Goal: Task Accomplishment & Management: Manage account settings

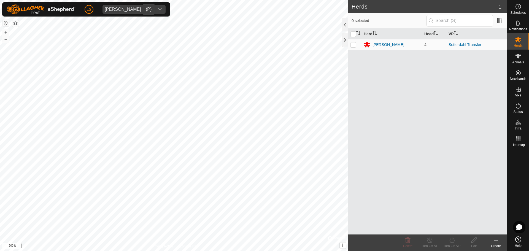
click at [155, 11] on div "dropdown trigger" at bounding box center [160, 9] width 11 height 9
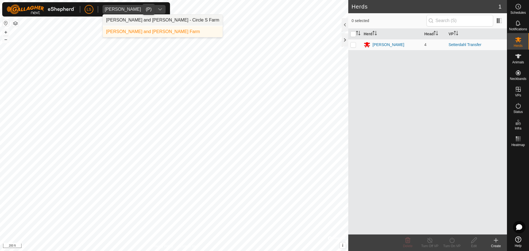
click at [133, 20] on li "[PERSON_NAME] and [PERSON_NAME] - Circle S Farm" at bounding box center [163, 20] width 120 height 11
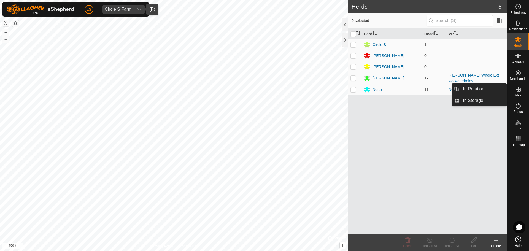
click at [520, 94] on span "VPs" at bounding box center [518, 95] width 6 height 3
click at [488, 92] on link "In Rotation" at bounding box center [483, 89] width 47 height 11
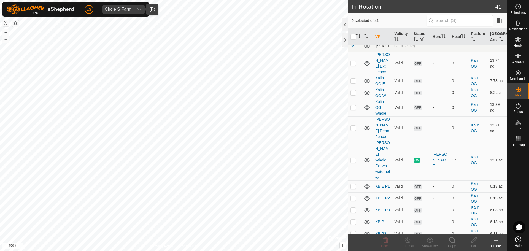
scroll to position [371, 0]
click at [352, 185] on p-checkbox at bounding box center [354, 187] width 6 height 4
checkbox input "true"
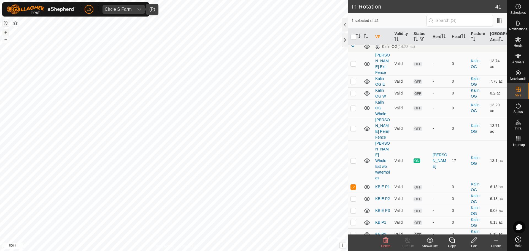
click at [5, 32] on button "+" at bounding box center [5, 32] width 7 height 7
click at [353, 197] on p-checkbox at bounding box center [354, 199] width 6 height 4
checkbox input "true"
click at [352, 205] on td at bounding box center [354, 211] width 13 height 12
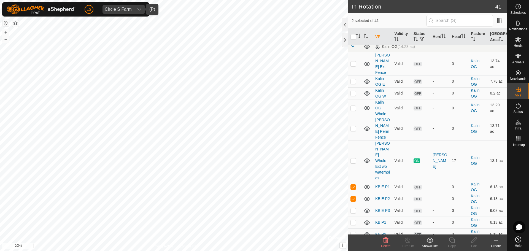
checkbox input "true"
click at [353, 220] on p-checkbox at bounding box center [354, 222] width 6 height 4
checkbox input "true"
click at [353, 232] on p-checkbox at bounding box center [354, 234] width 6 height 4
checkbox input "true"
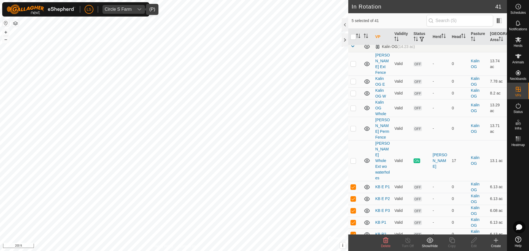
click at [353, 244] on p-checkbox at bounding box center [354, 246] width 6 height 4
checkbox input "true"
click at [352, 232] on p-checkbox at bounding box center [354, 234] width 6 height 4
checkbox input "false"
click at [353, 244] on p-checkbox at bounding box center [354, 246] width 6 height 4
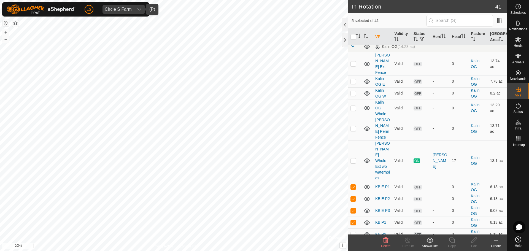
checkbox input "false"
click at [353, 220] on p-checkbox at bounding box center [354, 222] width 6 height 4
checkbox input "false"
click at [353, 208] on p-checkbox at bounding box center [354, 210] width 6 height 4
checkbox input "false"
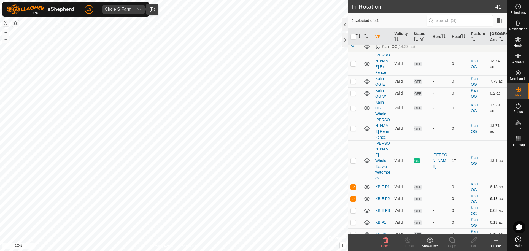
click at [353, 197] on p-checkbox at bounding box center [354, 199] width 6 height 4
checkbox input "false"
click at [353, 185] on p-checkbox at bounding box center [354, 187] width 6 height 4
checkbox input "false"
click at [355, 220] on p-checkbox at bounding box center [354, 222] width 6 height 4
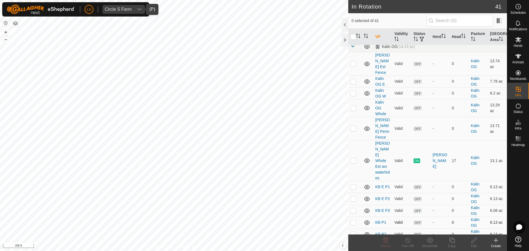
checkbox input "true"
click at [352, 229] on td at bounding box center [354, 235] width 13 height 12
checkbox input "true"
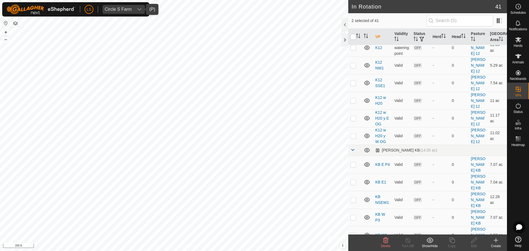
scroll to position [139, 0]
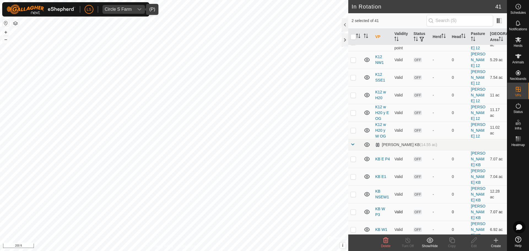
click at [353, 210] on p-checkbox at bounding box center [354, 212] width 6 height 4
checkbox input "false"
click at [354, 175] on p-checkbox at bounding box center [354, 177] width 6 height 4
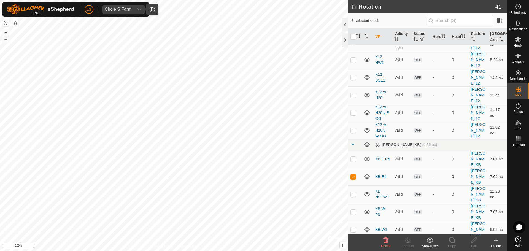
checkbox input "false"
click at [355, 157] on p-checkbox at bounding box center [354, 159] width 6 height 4
checkbox input "false"
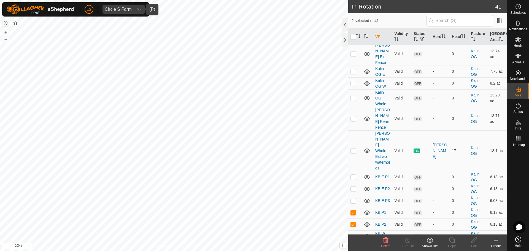
scroll to position [382, 0]
checkbox input "false"
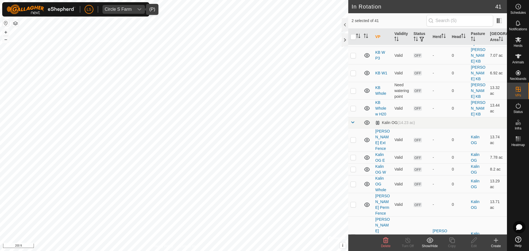
scroll to position [299, 0]
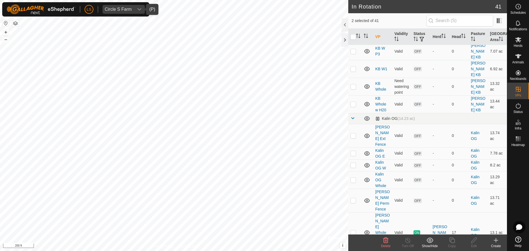
checkbox input "false"
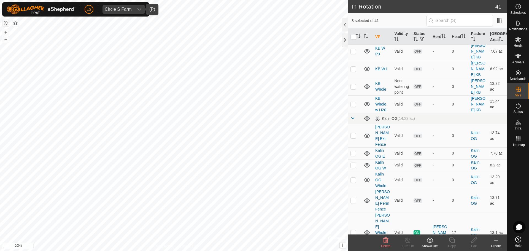
checkbox input "false"
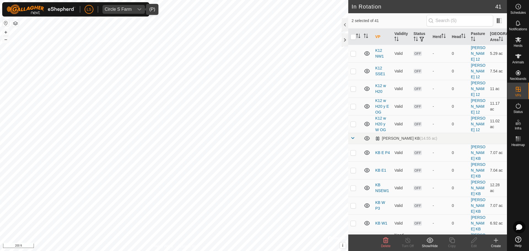
scroll to position [124, 0]
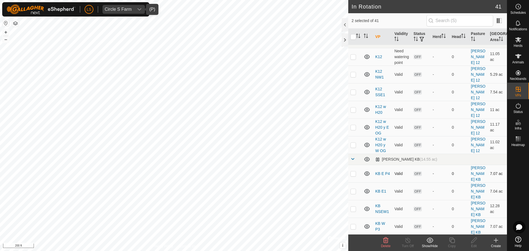
click at [355, 171] on p-checkbox at bounding box center [354, 173] width 6 height 4
checkbox input "true"
click at [354, 189] on p-checkbox at bounding box center [354, 191] width 6 height 4
checkbox input "true"
click at [353, 207] on p-checkbox at bounding box center [354, 209] width 6 height 4
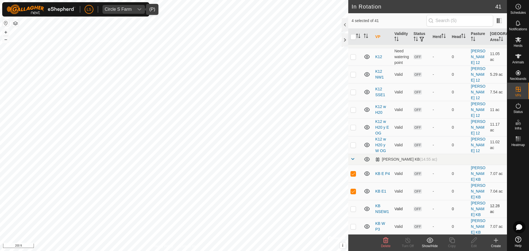
checkbox input "true"
click at [353, 224] on p-checkbox at bounding box center [354, 226] width 6 height 4
checkbox input "true"
click at [353, 235] on td at bounding box center [354, 244] width 13 height 18
checkbox input "true"
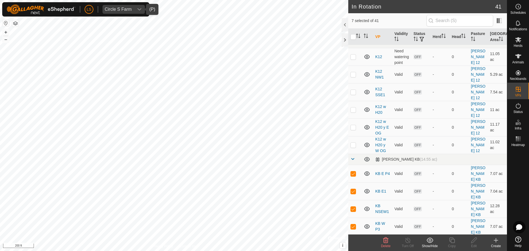
checkbox input "true"
checkbox input "false"
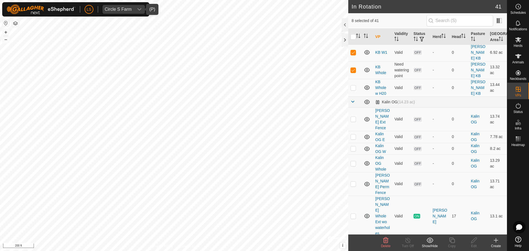
scroll to position [316, 0]
checkbox input "true"
click at [351, 251] on p-checkbox at bounding box center [354, 253] width 6 height 4
checkbox input "true"
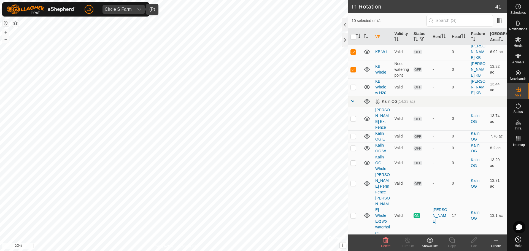
click at [354, 240] on p-checkbox at bounding box center [354, 242] width 6 height 4
checkbox input "true"
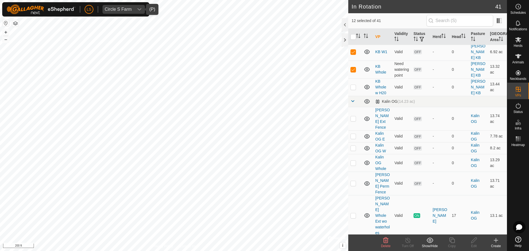
checkbox input "true"
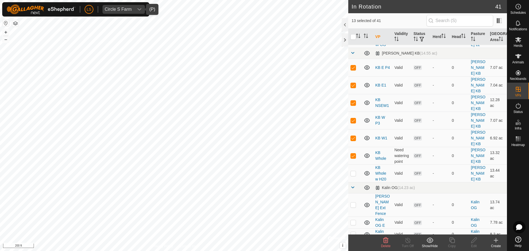
scroll to position [231, 0]
click at [385, 243] on icon at bounding box center [385, 241] width 5 height 6
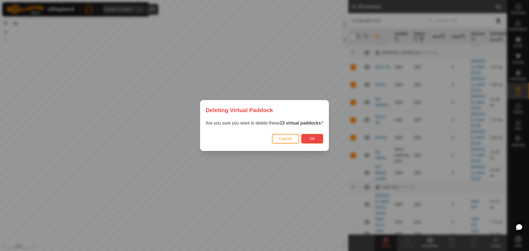
click at [309, 142] on button "Ok" at bounding box center [312, 139] width 22 height 10
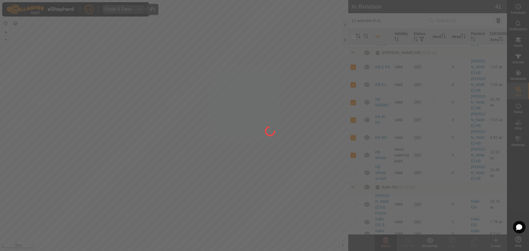
checkbox input "false"
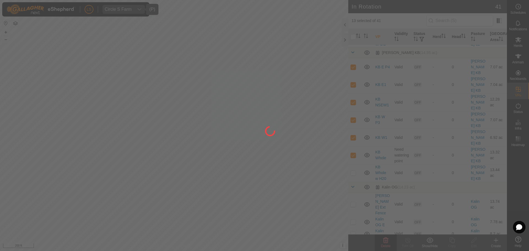
checkbox input "false"
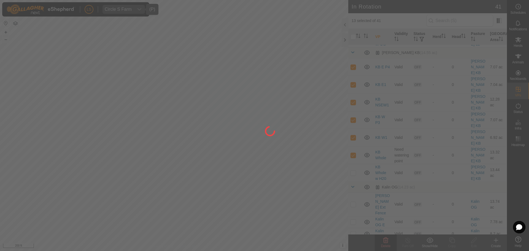
checkbox input "false"
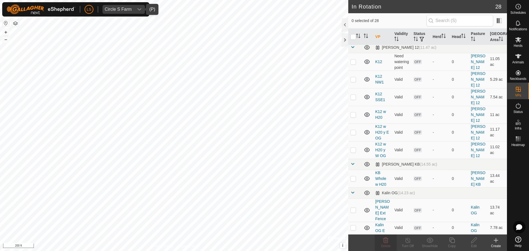
scroll to position [119, 0]
click at [353, 177] on p-checkbox at bounding box center [354, 179] width 6 height 4
checkbox input "true"
click at [454, 240] on icon at bounding box center [452, 240] width 7 height 7
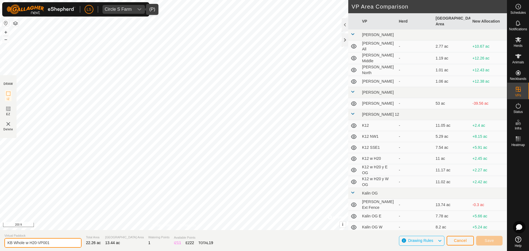
drag, startPoint x: 53, startPoint y: 243, endPoint x: 14, endPoint y: 243, distance: 38.9
click at [14, 243] on input "KB Whole w H20-VP001" at bounding box center [42, 243] width 77 height 10
type input "KB E GH 1"
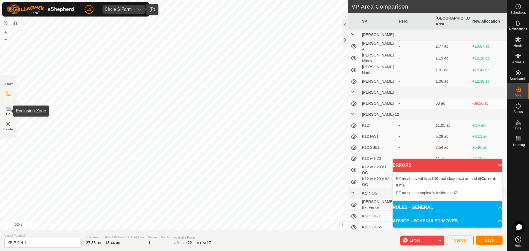
click at [9, 111] on icon at bounding box center [8, 109] width 7 height 7
click at [8, 125] on img at bounding box center [8, 124] width 7 height 7
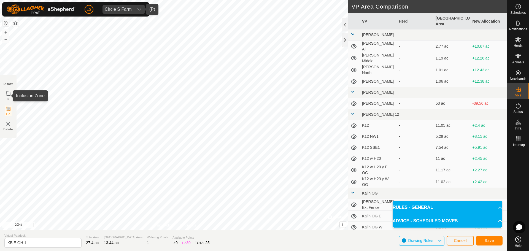
click at [7, 94] on icon at bounding box center [8, 93] width 7 height 7
click at [5, 31] on button "+" at bounding box center [5, 32] width 7 height 7
click at [4, 41] on button "–" at bounding box center [5, 39] width 7 height 7
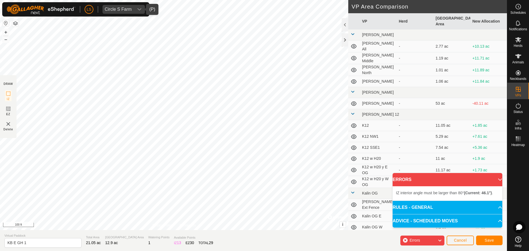
click at [240, 38] on div "IZ interior angle must be larger than 80° (Current: 46.1°) . + – ⇧ i © Mapbox ,…" at bounding box center [174, 115] width 348 height 230
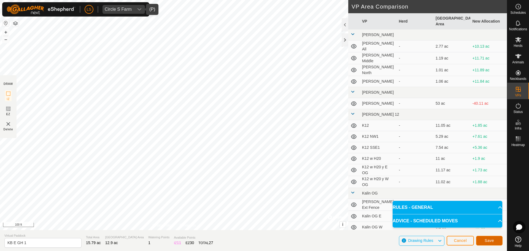
click at [493, 240] on span "Save" at bounding box center [489, 240] width 9 height 4
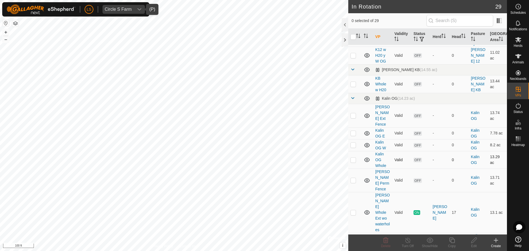
scroll to position [214, 0]
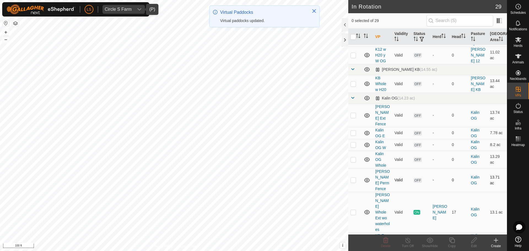
click at [354, 178] on p-checkbox at bounding box center [354, 180] width 6 height 4
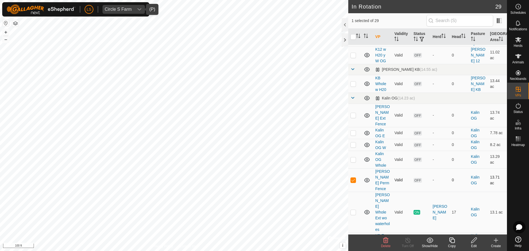
click at [354, 178] on p-checkbox at bounding box center [354, 180] width 6 height 4
checkbox input "false"
click at [353, 157] on p-checkbox at bounding box center [354, 159] width 6 height 4
checkbox input "false"
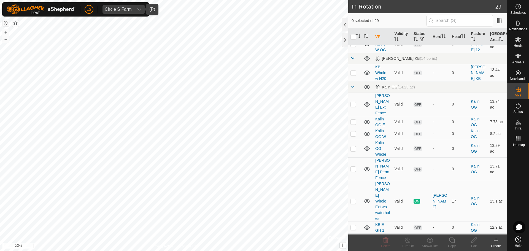
scroll to position [225, 0]
click at [353, 226] on p-checkbox at bounding box center [354, 228] width 6 height 4
checkbox input "true"
click at [454, 241] on icon at bounding box center [452, 240] width 7 height 7
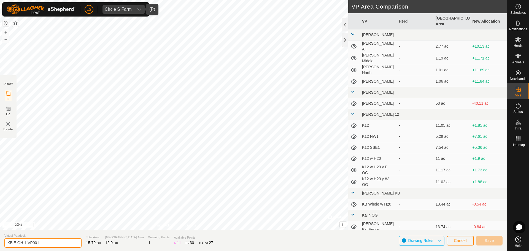
drag, startPoint x: 44, startPoint y: 245, endPoint x: 25, endPoint y: 245, distance: 19.3
click at [25, 245] on input "KB E GH 1-VP001" at bounding box center [42, 243] width 77 height 10
type input "KB E GH 2"
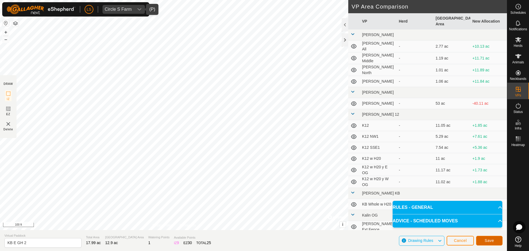
click at [491, 240] on span "Save" at bounding box center [489, 240] width 9 height 4
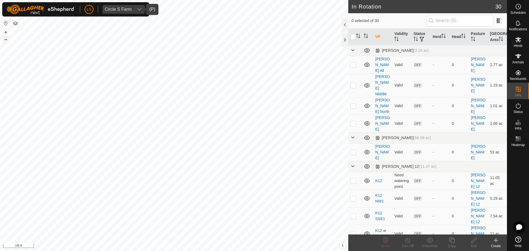
click at [5, 41] on button "–" at bounding box center [5, 39] width 7 height 7
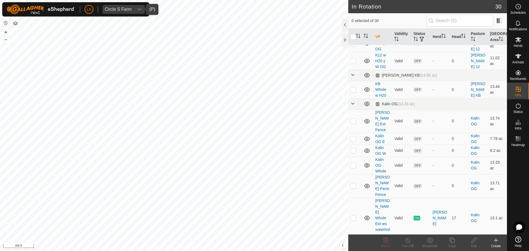
scroll to position [208, 0]
click at [354, 251] on p-checkbox at bounding box center [354, 256] width 6 height 4
checkbox input "true"
click at [355, 242] on p-checkbox at bounding box center [354, 244] width 6 height 4
checkbox input "true"
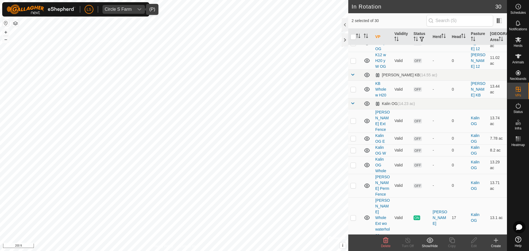
click at [353, 251] on p-checkbox at bounding box center [354, 256] width 6 height 4
checkbox input "false"
click at [474, 243] on icon at bounding box center [474, 240] width 7 height 7
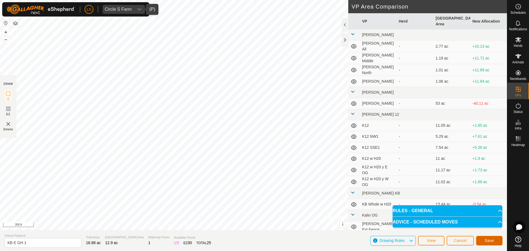
click at [490, 238] on span "Save" at bounding box center [489, 240] width 9 height 4
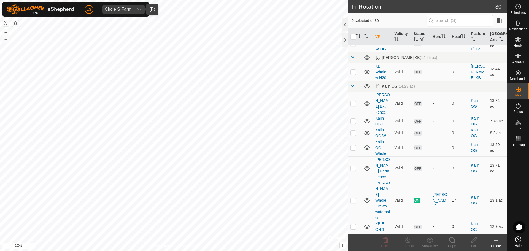
scroll to position [226, 0]
click at [353, 236] on p-checkbox at bounding box center [354, 238] width 6 height 4
checkbox input "true"
click at [474, 240] on icon at bounding box center [474, 240] width 7 height 7
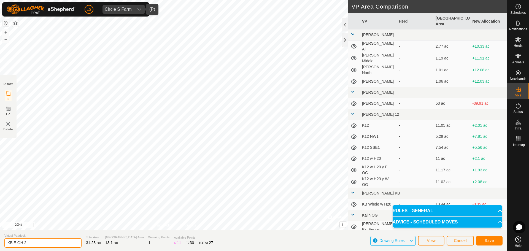
click at [16, 242] on input "KB E GH 2" at bounding box center [42, 243] width 77 height 10
click at [39, 241] on input "KB EW GH 2" at bounding box center [42, 243] width 77 height 10
click at [21, 243] on input "KB EW GH 2" at bounding box center [42, 243] width 77 height 10
type input "KB E GH 2"
click at [488, 241] on span "Save" at bounding box center [489, 240] width 9 height 4
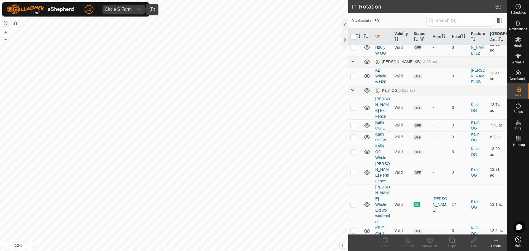
scroll to position [223, 0]
click at [354, 239] on p-checkbox at bounding box center [354, 241] width 6 height 4
checkbox input "true"
click at [453, 240] on icon at bounding box center [452, 240] width 7 height 7
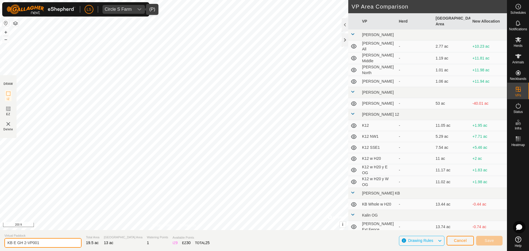
click at [14, 242] on input "KB E GH 2-VP001" at bounding box center [42, 243] width 77 height 10
drag, startPoint x: 39, startPoint y: 243, endPoint x: 15, endPoint y: 243, distance: 24.8
click at [15, 243] on input "KB E GH 2-VP001" at bounding box center [42, 243] width 77 height 10
type input "KB W GH 3"
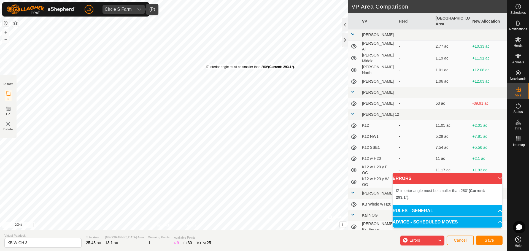
click at [206, 65] on div "IZ interior angle must be smaller than 280° (Current: 293.1°) ." at bounding box center [250, 67] width 89 height 5
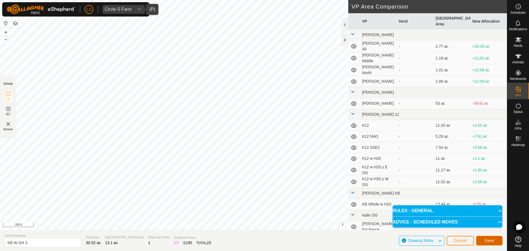
click at [483, 245] on button "Save" at bounding box center [489, 241] width 26 height 10
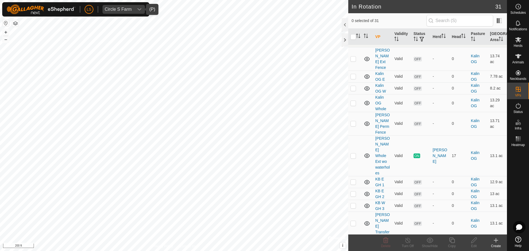
scroll to position [271, 0]
click at [351, 179] on p-checkbox at bounding box center [354, 181] width 6 height 4
checkbox input "true"
click at [355, 191] on p-checkbox at bounding box center [354, 193] width 6 height 4
checkbox input "true"
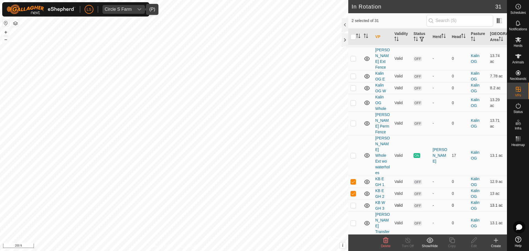
click at [353, 203] on p-checkbox at bounding box center [354, 205] width 6 height 4
checkbox input "true"
click at [355, 191] on p-checkbox at bounding box center [354, 193] width 6 height 4
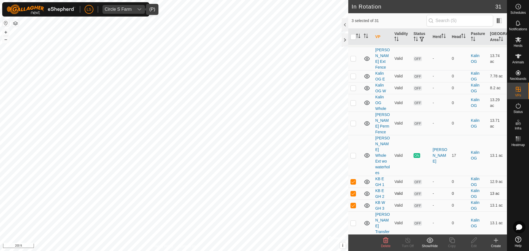
checkbox input "false"
click at [354, 179] on p-checkbox at bounding box center [354, 181] width 6 height 4
checkbox input "false"
click at [455, 240] on icon at bounding box center [452, 241] width 6 height 6
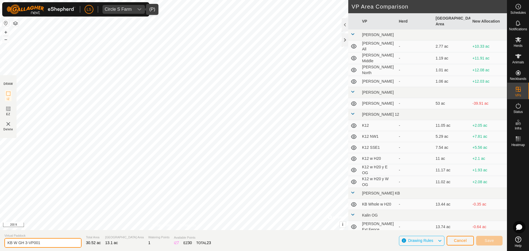
drag, startPoint x: 48, startPoint y: 243, endPoint x: 23, endPoint y: 243, distance: 25.1
click at [23, 243] on input "KB W GH 3-VP001" at bounding box center [42, 243] width 77 height 10
click at [14, 243] on input "KB W GH 3-VP001" at bounding box center [42, 243] width 77 height 10
click at [60, 240] on input "KB EW GH 3-VP001" at bounding box center [42, 243] width 77 height 10
type input "KB EW GH 123"
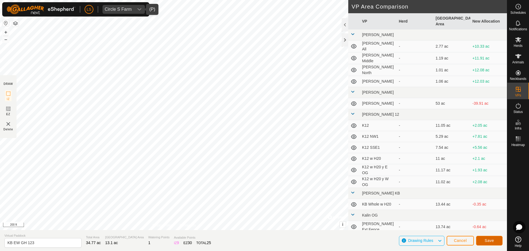
click at [489, 241] on span "Save" at bounding box center [489, 240] width 9 height 4
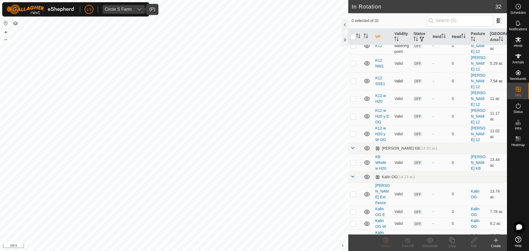
scroll to position [136, 0]
click at [355, 159] on p-checkbox at bounding box center [354, 161] width 6 height 4
checkbox input "false"
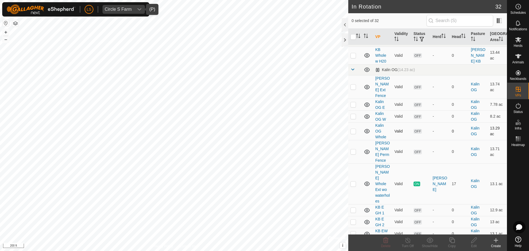
scroll to position [243, 0]
click at [355, 208] on p-checkbox at bounding box center [354, 210] width 6 height 4
checkbox input "true"
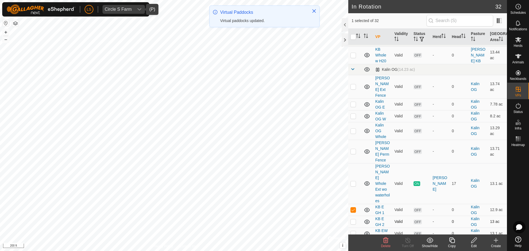
click at [353, 219] on p-checkbox at bounding box center [354, 221] width 6 height 4
checkbox input "true"
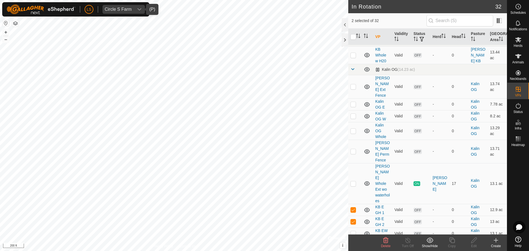
click at [353, 243] on p-checkbox at bounding box center [354, 245] width 6 height 4
checkbox input "false"
click at [353, 219] on p-checkbox at bounding box center [354, 221] width 6 height 4
checkbox input "false"
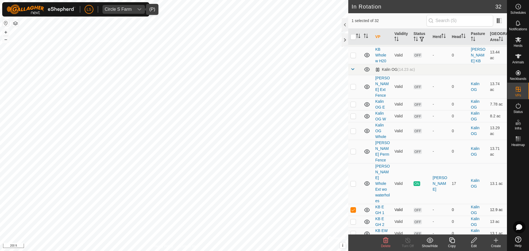
click at [353, 204] on td at bounding box center [354, 210] width 13 height 12
checkbox input "false"
click at [353, 243] on p-checkbox at bounding box center [354, 245] width 6 height 4
checkbox input "false"
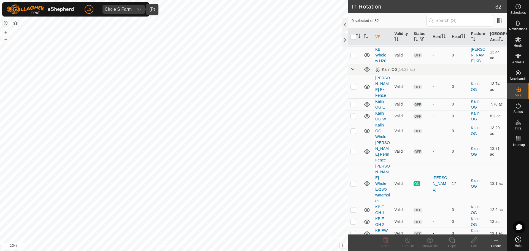
click at [353, 231] on p-checkbox at bounding box center [354, 233] width 6 height 4
checkbox input "false"
click at [357, 216] on td at bounding box center [354, 222] width 13 height 12
click at [353, 219] on p-checkbox at bounding box center [354, 221] width 6 height 4
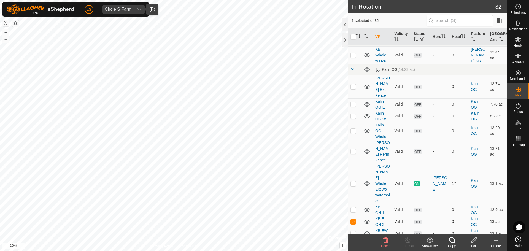
checkbox input "false"
click at [353, 243] on p-checkbox at bounding box center [354, 245] width 6 height 4
checkbox input "true"
click at [455, 243] on icon at bounding box center [452, 240] width 7 height 7
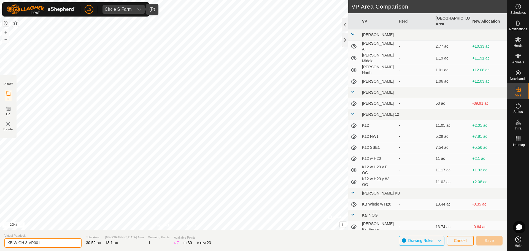
drag, startPoint x: 50, startPoint y: 244, endPoint x: 15, endPoint y: 246, distance: 35.4
click at [15, 246] on input "KB W GH 3-VP001" at bounding box center [42, 243] width 77 height 10
click at [17, 243] on input "KB E 123" at bounding box center [42, 243] width 77 height 10
type input "KB E GH 123"
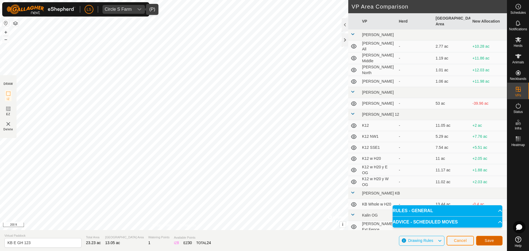
click at [487, 241] on span "Save" at bounding box center [489, 240] width 9 height 4
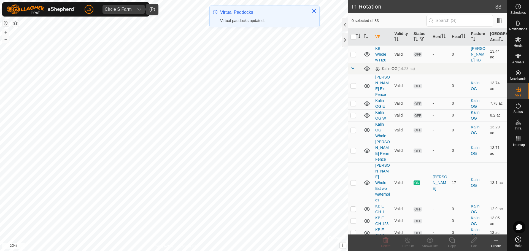
scroll to position [244, 0]
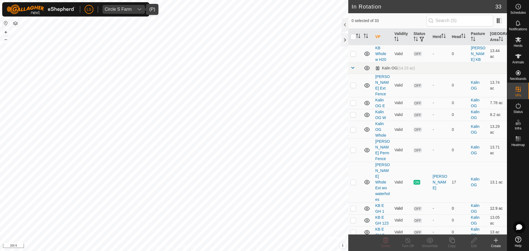
click at [355, 206] on p-checkbox at bounding box center [354, 208] width 6 height 4
checkbox input "true"
click at [352, 218] on p-checkbox at bounding box center [354, 220] width 6 height 4
checkbox input "false"
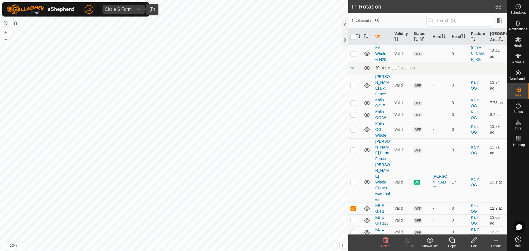
click at [350, 226] on td at bounding box center [354, 232] width 13 height 12
checkbox input "true"
click at [353, 242] on p-checkbox at bounding box center [354, 244] width 6 height 4
checkbox input "false"
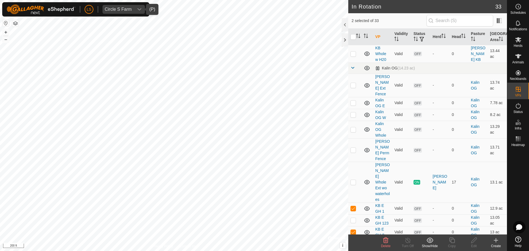
click at [354, 251] on p-checkbox at bounding box center [354, 256] width 6 height 4
checkbox input "false"
click at [354, 230] on p-checkbox at bounding box center [354, 232] width 6 height 4
checkbox input "false"
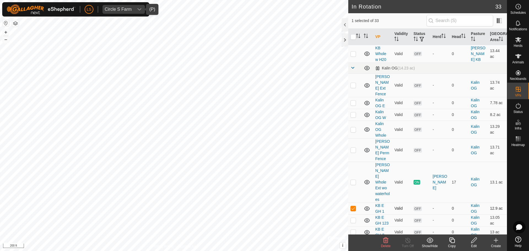
click at [351, 206] on p-checkbox at bounding box center [354, 208] width 6 height 4
checkbox input "false"
click at [356, 250] on td at bounding box center [354, 256] width 13 height 12
checkbox input "false"
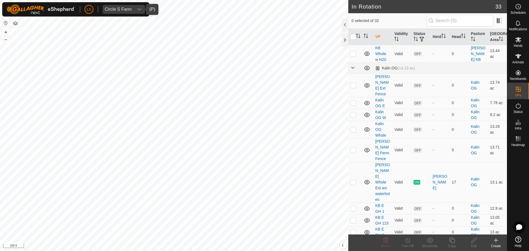
click at [353, 242] on p-checkbox at bounding box center [354, 244] width 6 height 4
checkbox input "false"
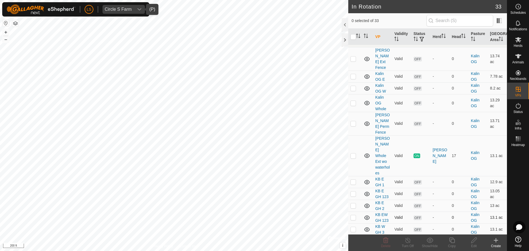
scroll to position [272, 0]
click at [355, 190] on p-tablecheckbox at bounding box center [354, 192] width 6 height 4
checkbox input "true"
click at [473, 239] on icon at bounding box center [474, 240] width 7 height 7
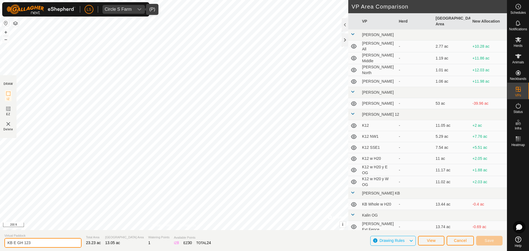
click at [28, 242] on input "KB E GH 123" at bounding box center [42, 243] width 77 height 10
type input "KB E GH 3"
click at [493, 240] on span "Save" at bounding box center [489, 240] width 9 height 4
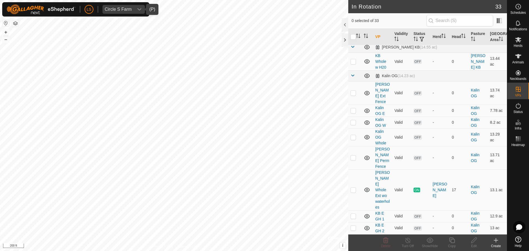
scroll to position [247, 0]
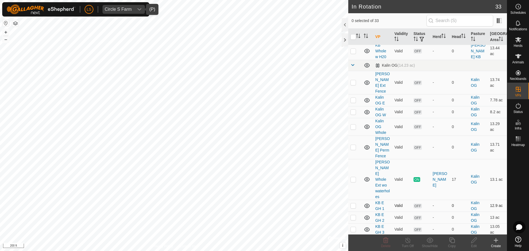
click at [353, 203] on p-checkbox at bounding box center [354, 205] width 6 height 4
checkbox input "true"
click at [353, 212] on td at bounding box center [354, 218] width 13 height 12
checkbox input "true"
click at [351, 227] on p-checkbox at bounding box center [354, 229] width 6 height 4
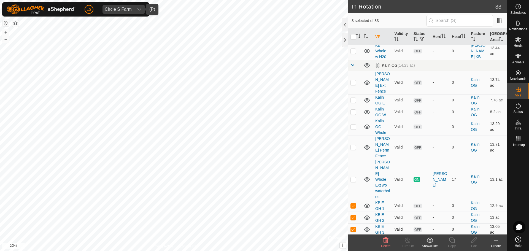
click at [351, 227] on p-checkbox at bounding box center [354, 229] width 6 height 4
checkbox input "false"
click at [352, 212] on td at bounding box center [354, 218] width 13 height 12
checkbox input "false"
click at [352, 203] on p-checkbox at bounding box center [354, 205] width 6 height 4
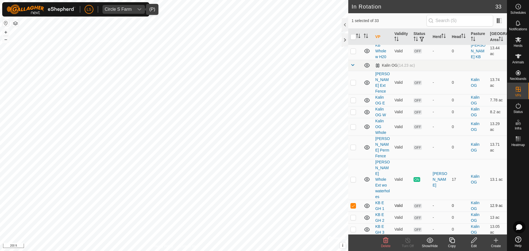
checkbox input "false"
click at [355, 239] on p-checkbox at bounding box center [354, 241] width 6 height 4
checkbox input "false"
click at [355, 251] on p-checkbox at bounding box center [354, 253] width 6 height 4
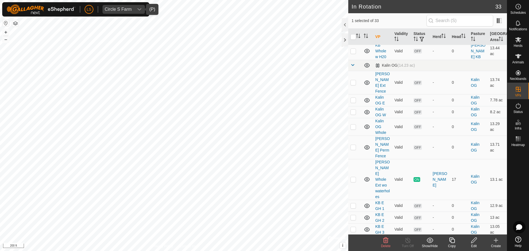
click at [355, 251] on p-checkbox at bounding box center [354, 253] width 6 height 4
checkbox input "false"
click at [355, 239] on p-checkbox at bounding box center [354, 241] width 6 height 4
checkbox input "false"
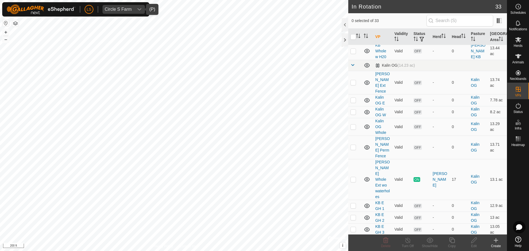
click at [354, 251] on p-checkbox at bounding box center [354, 253] width 6 height 4
checkbox input "false"
click at [353, 239] on p-checkbox at bounding box center [354, 241] width 6 height 4
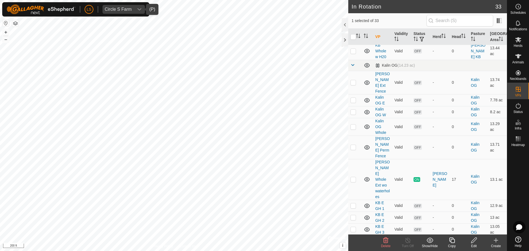
checkbox input "false"
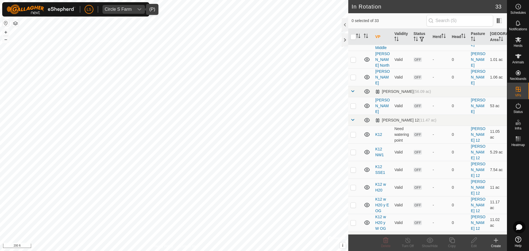
scroll to position [47, 0]
click at [352, 132] on p-checkbox at bounding box center [354, 134] width 6 height 4
checkbox input "false"
click at [353, 150] on p-checkbox at bounding box center [354, 152] width 6 height 4
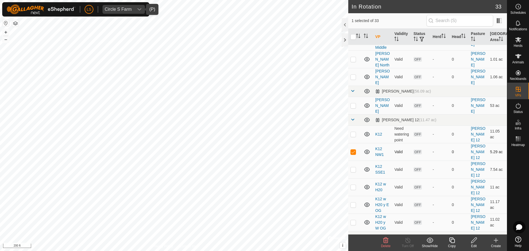
click at [353, 150] on p-checkbox at bounding box center [354, 152] width 6 height 4
checkbox input "false"
click at [354, 167] on p-checkbox at bounding box center [354, 169] width 6 height 4
checkbox input "false"
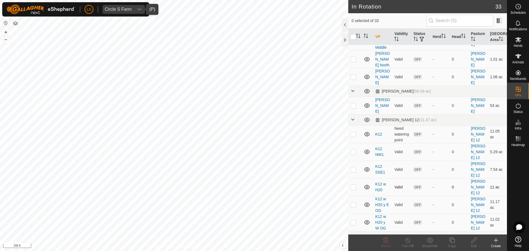
click at [356, 185] on p-checkbox at bounding box center [354, 187] width 6 height 4
click at [355, 185] on p-checkbox at bounding box center [354, 187] width 6 height 4
checkbox input "false"
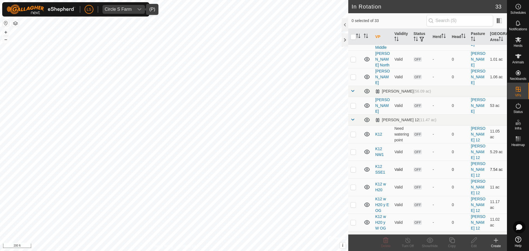
click at [352, 167] on p-checkbox at bounding box center [354, 169] width 6 height 4
checkbox input "false"
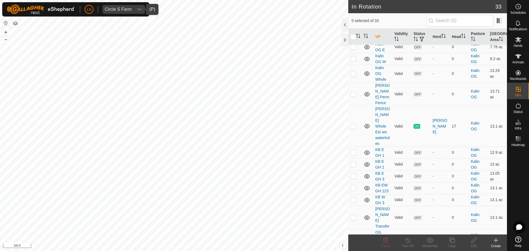
scroll to position [298, 0]
click at [354, 238] on p-checkbox at bounding box center [354, 240] width 6 height 4
checkbox input "false"
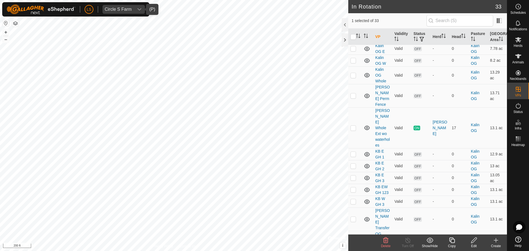
checkbox input "false"
click at [354, 238] on p-checkbox at bounding box center [354, 240] width 6 height 4
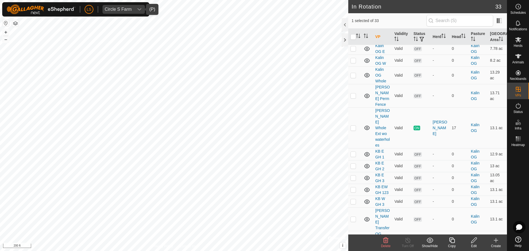
click at [354, 238] on p-checkbox at bounding box center [354, 240] width 6 height 4
checkbox input "false"
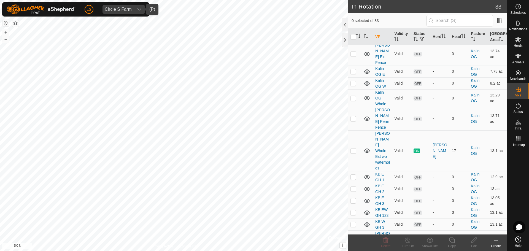
scroll to position [276, 0]
checkbox input "false"
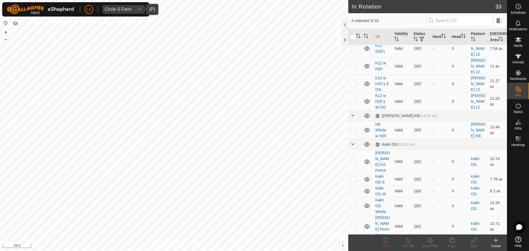
scroll to position [167, 0]
click at [353, 160] on p-checkbox at bounding box center [354, 162] width 6 height 4
click at [354, 160] on p-checkbox at bounding box center [354, 162] width 6 height 4
checkbox input "false"
click at [354, 178] on p-checkbox at bounding box center [354, 180] width 6 height 4
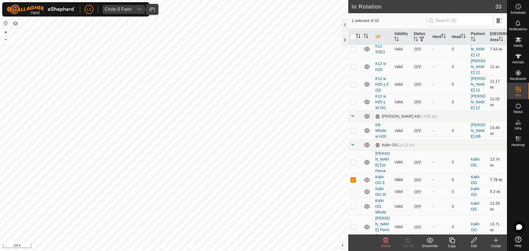
click at [354, 178] on p-checkbox at bounding box center [354, 180] width 6 height 4
checkbox input "false"
click at [354, 189] on p-tablecheckbox at bounding box center [354, 191] width 6 height 4
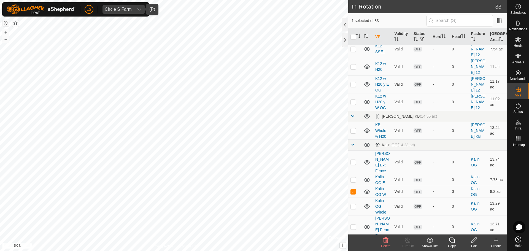
click at [354, 189] on p-tablecheckbox at bounding box center [354, 191] width 6 height 4
checkbox input "false"
click at [354, 204] on p-checkbox at bounding box center [354, 206] width 6 height 4
checkbox input "true"
click at [452, 243] on icon at bounding box center [452, 241] width 6 height 6
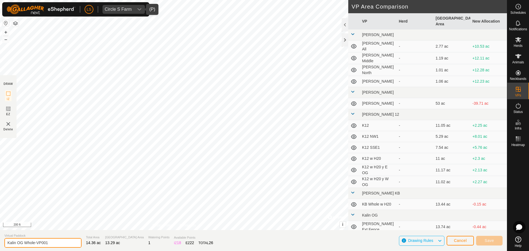
drag, startPoint x: 51, startPoint y: 244, endPoint x: 17, endPoint y: 248, distance: 34.1
click at [17, 248] on input "Kalin OG Whole-VP001" at bounding box center [42, 243] width 77 height 10
type input "[PERSON_NAME] Calving"
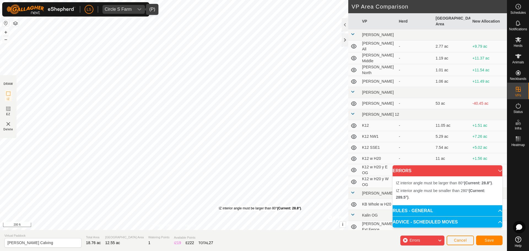
click at [219, 206] on div "IZ interior angle must be larger than 80° (Current: 28.8°) ." at bounding box center [260, 208] width 83 height 5
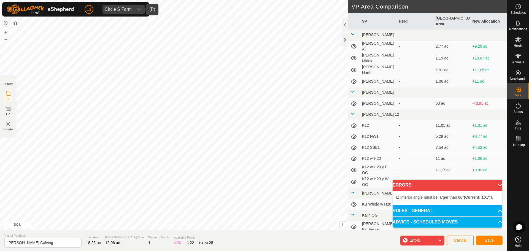
click at [246, 156] on div "IZ interior angle must be larger than 80° (Current: 10.7°) . + – ⇧ i © Mapbox ,…" at bounding box center [174, 115] width 348 height 230
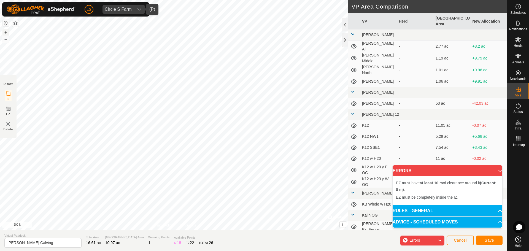
click at [6, 32] on button "+" at bounding box center [5, 32] width 7 height 7
click at [9, 107] on rect at bounding box center [8, 109] width 4 height 4
click at [6, 127] on span "Delete" at bounding box center [9, 129] width 10 height 4
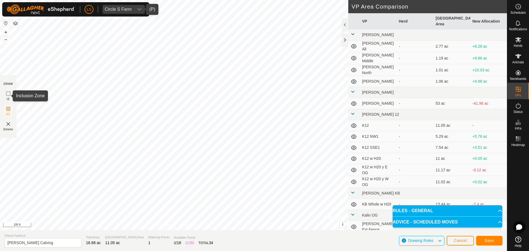
click at [10, 94] on rect at bounding box center [8, 94] width 4 height 4
click at [9, 108] on icon at bounding box center [8, 109] width 7 height 7
click at [8, 96] on rect at bounding box center [8, 94] width 4 height 4
click at [486, 238] on span "Save" at bounding box center [489, 240] width 9 height 4
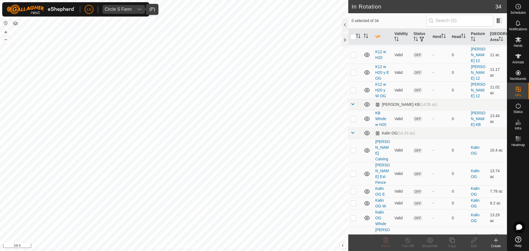
scroll to position [179, 0]
click at [351, 138] on td at bounding box center [354, 149] width 13 height 23
checkbox input "false"
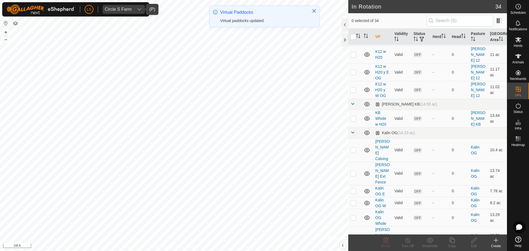
click at [353, 189] on p-checkbox at bounding box center [354, 191] width 6 height 4
checkbox input "false"
click at [353, 201] on p-checkbox at bounding box center [354, 203] width 6 height 4
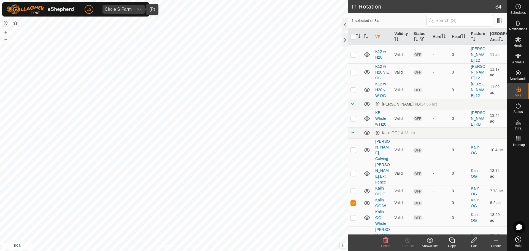
click at [355, 201] on p-checkbox at bounding box center [354, 203] width 6 height 4
checkbox input "false"
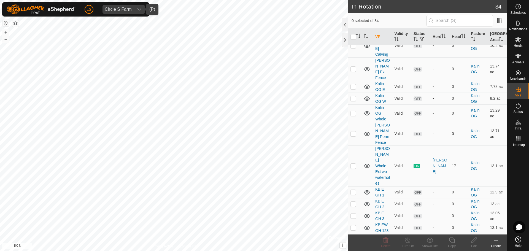
scroll to position [284, 0]
click at [353, 163] on p-checkbox at bounding box center [354, 165] width 6 height 4
checkbox input "false"
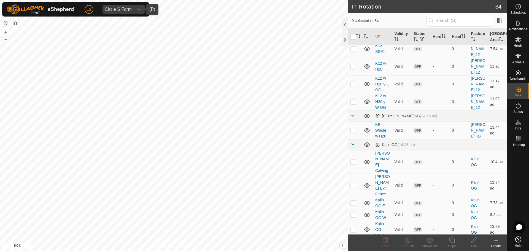
scroll to position [168, 0]
click at [353, 159] on p-checkbox at bounding box center [354, 161] width 6 height 4
checkbox input "false"
click at [353, 173] on td at bounding box center [354, 184] width 13 height 23
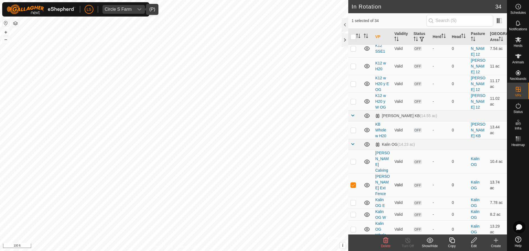
click at [353, 173] on td at bounding box center [354, 184] width 13 height 23
checkbox input "false"
click at [353, 200] on p-checkbox at bounding box center [354, 202] width 6 height 4
checkbox input "false"
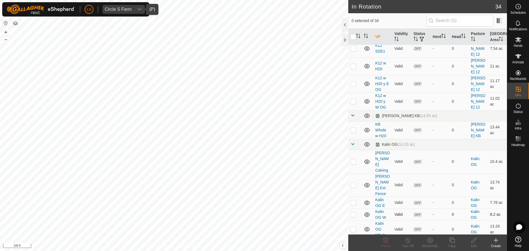
click at [353, 212] on p-checkbox at bounding box center [354, 214] width 6 height 4
click at [354, 212] on p-checkbox at bounding box center [354, 214] width 6 height 4
click at [354, 209] on td at bounding box center [354, 215] width 13 height 12
click at [353, 212] on p-checkbox at bounding box center [354, 214] width 6 height 4
checkbox input "false"
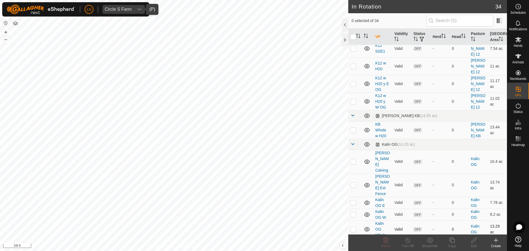
click at [353, 227] on p-checkbox at bounding box center [354, 229] width 6 height 4
click at [354, 227] on p-checkbox at bounding box center [354, 229] width 6 height 4
checkbox input "false"
click at [354, 248] on p-checkbox at bounding box center [354, 250] width 6 height 4
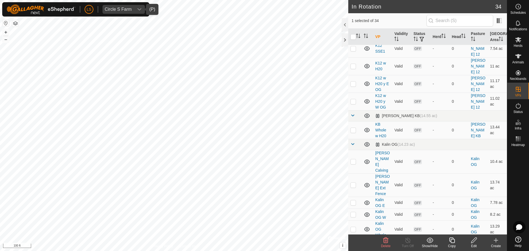
checkbox input "false"
checkbox input "true"
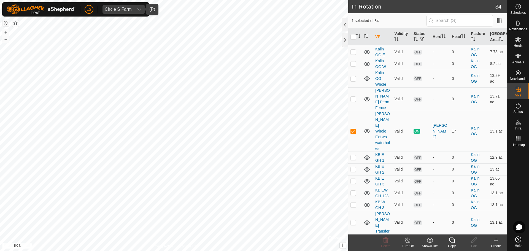
scroll to position [319, 0]
click at [354, 220] on p-checkbox at bounding box center [354, 222] width 6 height 4
checkbox input "false"
click at [353, 241] on p-checkbox at bounding box center [354, 243] width 6 height 4
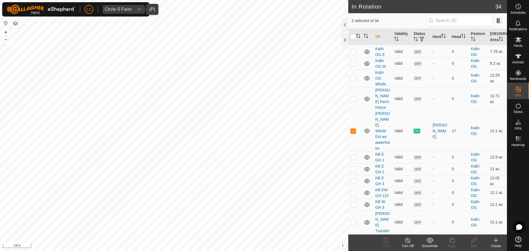
click at [353, 241] on p-checkbox at bounding box center [354, 243] width 6 height 4
checkbox input "false"
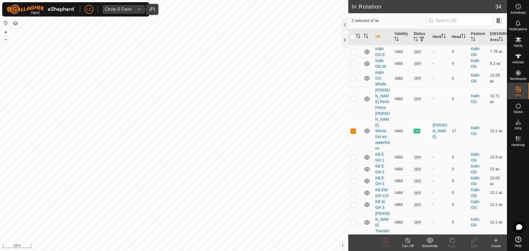
checkbox input "false"
click at [351, 241] on p-checkbox at bounding box center [354, 243] width 6 height 4
checkbox input "false"
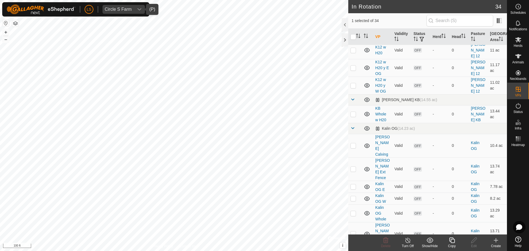
scroll to position [166, 0]
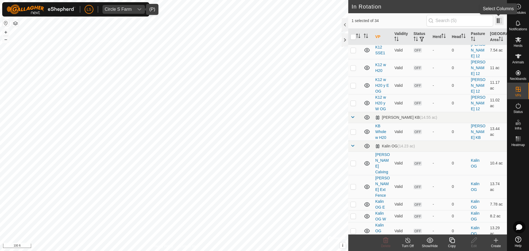
click at [502, 22] on span at bounding box center [499, 20] width 9 height 9
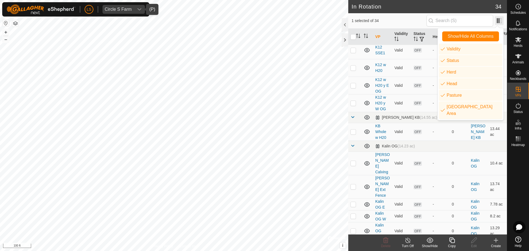
click at [502, 22] on span at bounding box center [499, 20] width 9 height 9
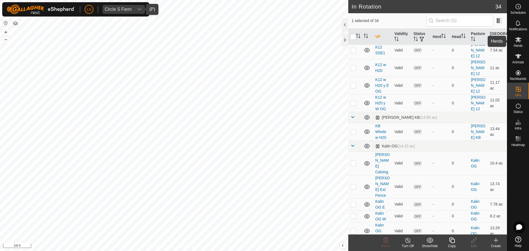
click at [517, 43] on es-mob-svg-icon at bounding box center [519, 39] width 10 height 9
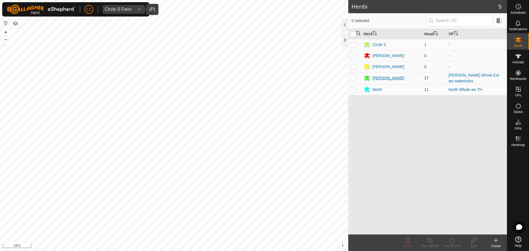
click at [372, 78] on div "[PERSON_NAME]" at bounding box center [392, 78] width 56 height 7
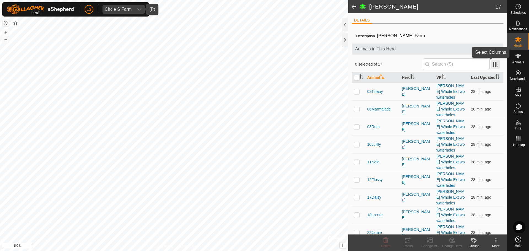
click at [492, 63] on span at bounding box center [496, 64] width 9 height 9
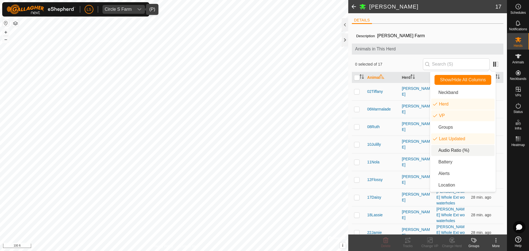
click at [462, 151] on li "Audio Ratio (%)" at bounding box center [462, 150] width 63 height 11
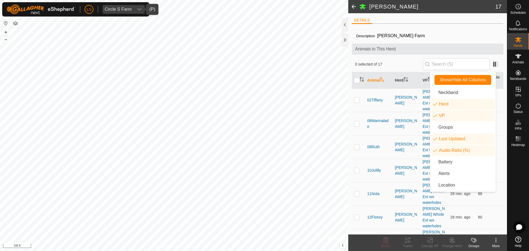
click at [475, 48] on span "Animals in This Herd" at bounding box center [427, 49] width 145 height 7
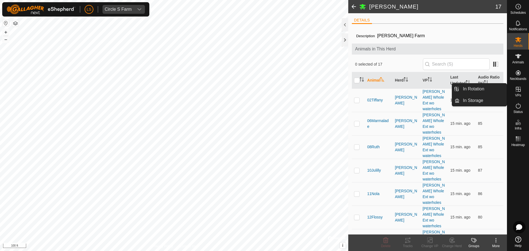
click at [515, 90] on es-virtualpaddocks-svg-icon at bounding box center [519, 89] width 10 height 9
click at [491, 89] on link "In Rotation" at bounding box center [483, 89] width 47 height 11
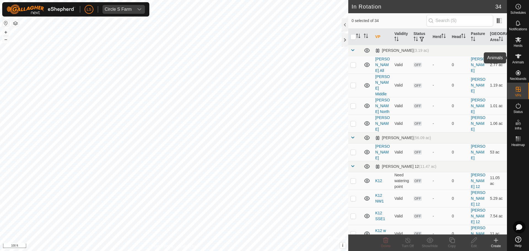
click at [519, 53] on icon at bounding box center [518, 56] width 7 height 7
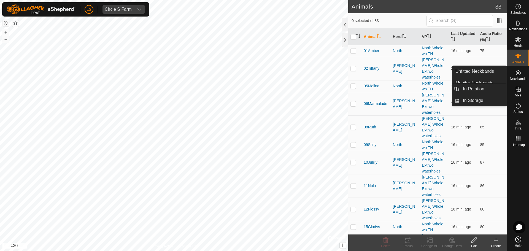
click at [518, 95] on span "VPs" at bounding box center [518, 95] width 6 height 3
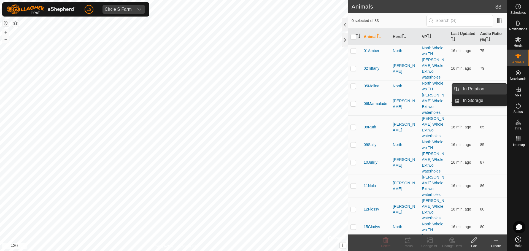
click at [488, 90] on link "In Rotation" at bounding box center [483, 89] width 47 height 11
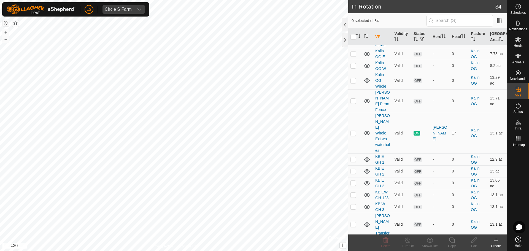
scroll to position [317, 0]
click at [355, 156] on p-checkbox at bounding box center [354, 158] width 6 height 4
checkbox input "true"
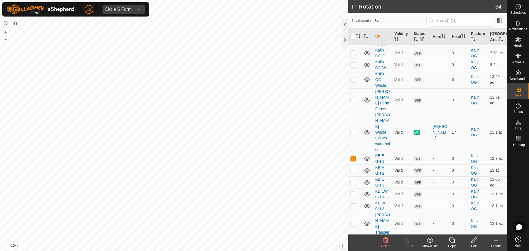
click at [354, 168] on p-checkbox at bounding box center [354, 170] width 6 height 4
checkbox input "true"
click at [354, 176] on td at bounding box center [354, 182] width 13 height 12
checkbox input "false"
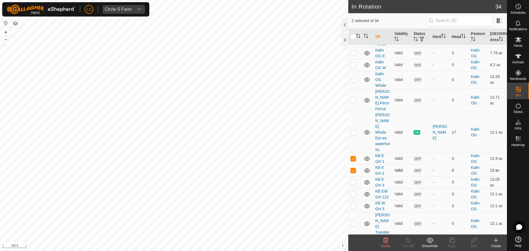
click at [353, 165] on td at bounding box center [354, 171] width 13 height 12
checkbox input "false"
click at [352, 156] on p-checkbox at bounding box center [354, 158] width 6 height 4
checkbox input "false"
click at [356, 200] on td at bounding box center [354, 206] width 13 height 12
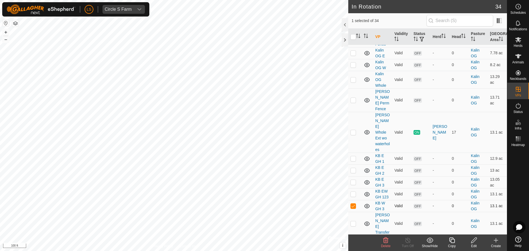
click at [356, 200] on td at bounding box center [354, 206] width 13 height 12
checkbox input "false"
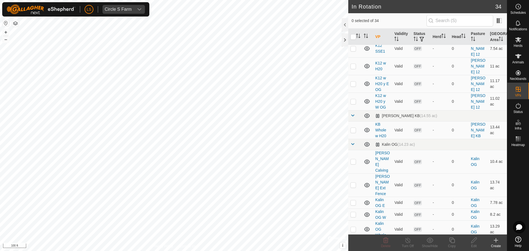
scroll to position [167, 0]
click at [355, 160] on p-checkbox at bounding box center [354, 162] width 6 height 4
click at [352, 160] on p-checkbox at bounding box center [354, 162] width 6 height 4
click at [355, 160] on p-checkbox at bounding box center [354, 162] width 6 height 4
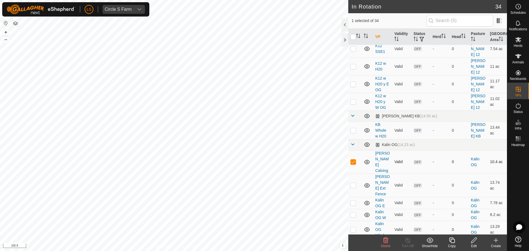
checkbox input "false"
click at [356, 248] on p-checkbox at bounding box center [354, 250] width 6 height 4
checkbox input "true"
drag, startPoint x: 415, startPoint y: 184, endPoint x: 411, endPoint y: 144, distance: 40.8
click at [411, 144] on tbody "[PERSON_NAME] (3.19 ac) [PERSON_NAME] All Valid OFF - 0 [PERSON_NAME] 2.77 [PER…" at bounding box center [427, 214] width 159 height 672
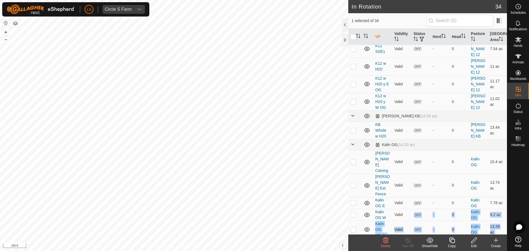
click at [431, 221] on td "-" at bounding box center [440, 230] width 19 height 18
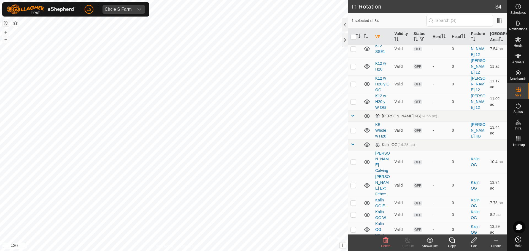
checkbox input "false"
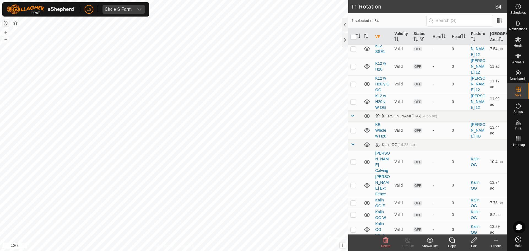
click at [353, 248] on p-checkbox at bounding box center [354, 250] width 6 height 4
checkbox input "true"
click at [474, 242] on icon at bounding box center [474, 241] width 6 height 6
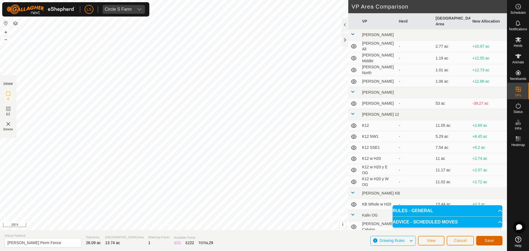
click at [488, 240] on span "Save" at bounding box center [489, 240] width 9 height 4
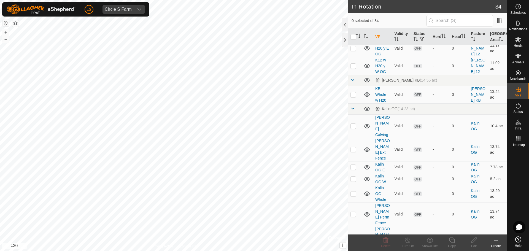
scroll to position [203, 0]
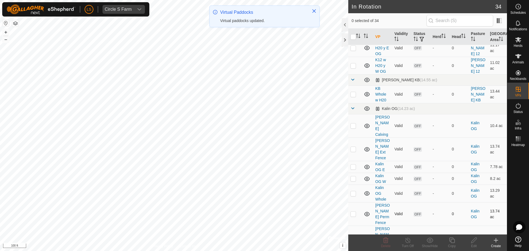
click at [356, 212] on p-checkbox at bounding box center [354, 214] width 6 height 4
checkbox input "true"
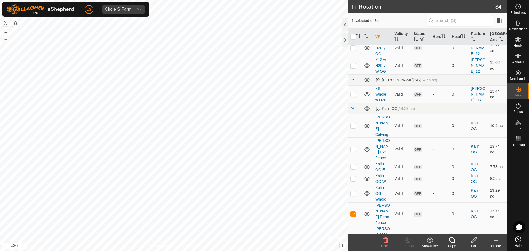
click at [473, 248] on div "Edit" at bounding box center [474, 246] width 22 height 5
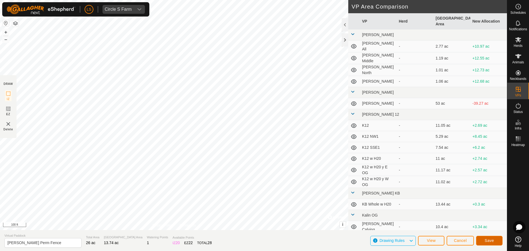
click at [485, 241] on span "Save" at bounding box center [489, 240] width 9 height 4
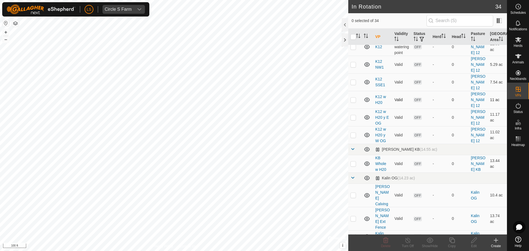
scroll to position [134, 0]
click at [353, 193] on p-checkbox at bounding box center [354, 195] width 6 height 4
checkbox input "false"
click at [354, 161] on p-checkbox at bounding box center [354, 163] width 6 height 4
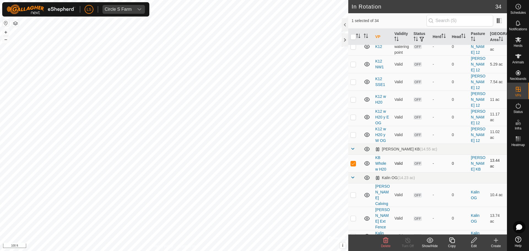
click at [354, 161] on p-checkbox at bounding box center [354, 163] width 6 height 4
checkbox input "false"
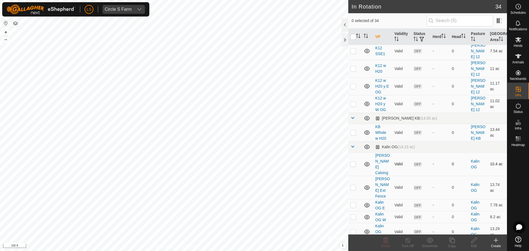
scroll to position [165, 0]
click at [354, 250] on p-checkbox at bounding box center [354, 252] width 6 height 4
checkbox input "true"
click at [475, 240] on icon at bounding box center [474, 241] width 6 height 6
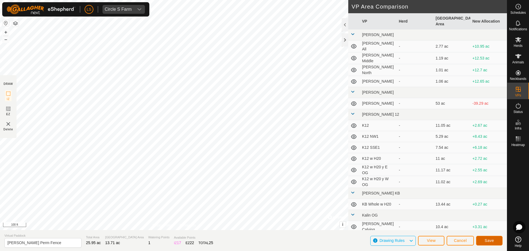
click at [485, 240] on span "Save" at bounding box center [489, 240] width 9 height 4
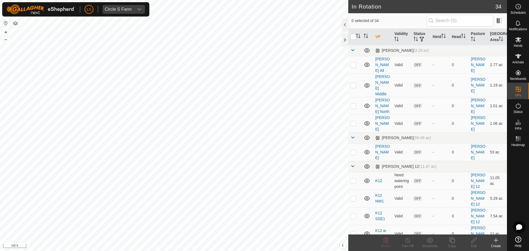
click at [256, 0] on html "LS Circle S Farm Schedules Notifications Herds Animals Neckbands VPs Status Inf…" at bounding box center [264, 125] width 529 height 251
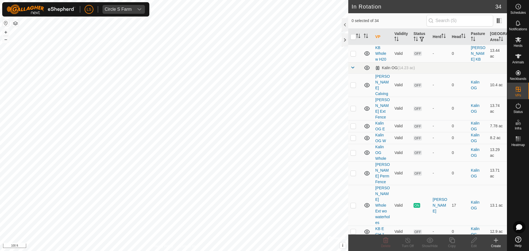
scroll to position [267, 0]
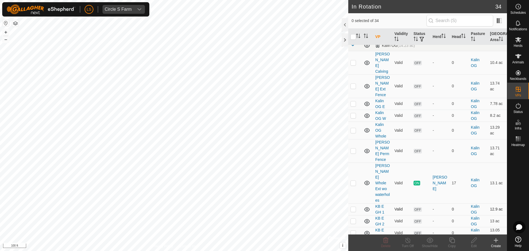
click at [355, 207] on p-checkbox at bounding box center [354, 209] width 6 height 4
checkbox input "true"
click at [351, 219] on p-checkbox at bounding box center [354, 221] width 6 height 4
checkbox input "true"
click at [350, 227] on td at bounding box center [354, 233] width 13 height 12
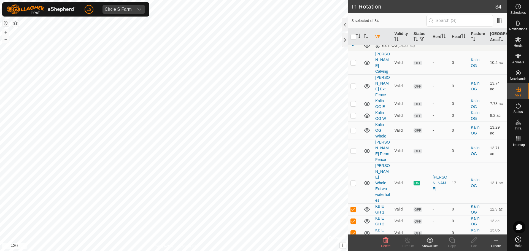
click at [353, 231] on p-checkbox at bounding box center [354, 233] width 6 height 4
checkbox input "false"
click at [353, 219] on p-checkbox at bounding box center [354, 221] width 6 height 4
checkbox input "false"
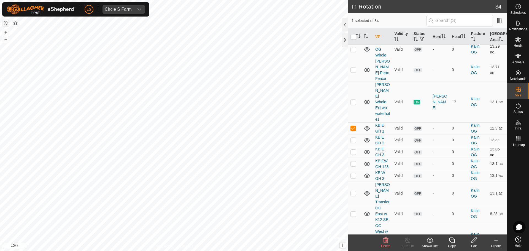
scroll to position [349, 0]
click at [355, 210] on p-checkbox at bounding box center [354, 212] width 6 height 4
checkbox input "false"
click at [353, 234] on p-checkbox at bounding box center [354, 236] width 6 height 4
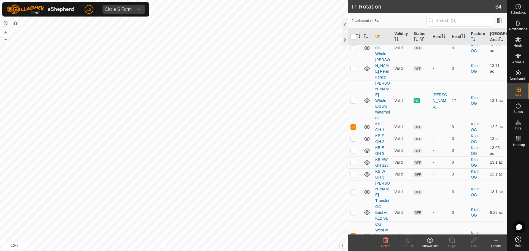
click at [353, 234] on p-checkbox at bounding box center [354, 236] width 6 height 4
checkbox input "false"
click at [353, 190] on p-checkbox at bounding box center [354, 192] width 6 height 4
checkbox input "false"
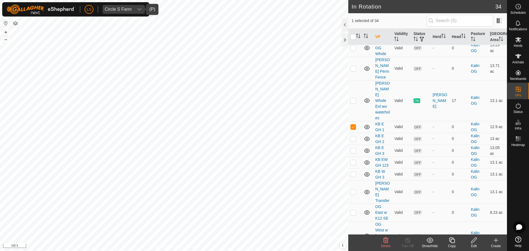
click at [135, 10] on div "dropdown trigger" at bounding box center [139, 9] width 11 height 9
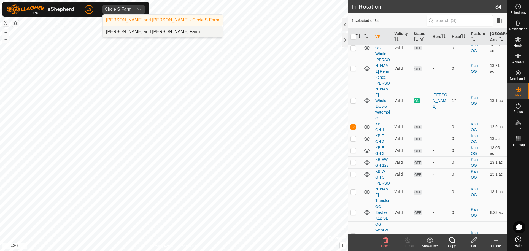
click at [144, 30] on li "[PERSON_NAME] and [PERSON_NAME] Farm" at bounding box center [163, 31] width 120 height 11
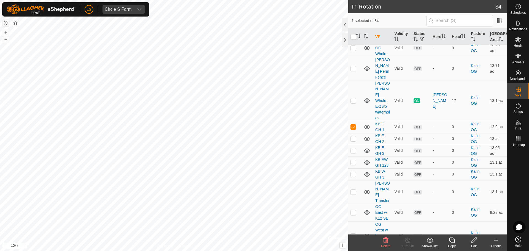
scroll to position [0, 0]
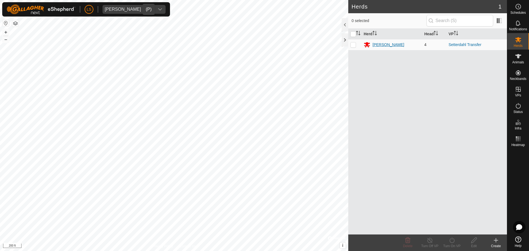
click at [379, 44] on div "[PERSON_NAME]" at bounding box center [389, 45] width 32 height 6
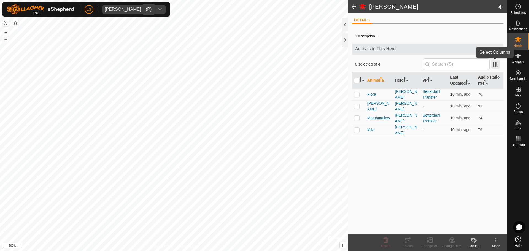
click at [497, 62] on span at bounding box center [496, 64] width 9 height 9
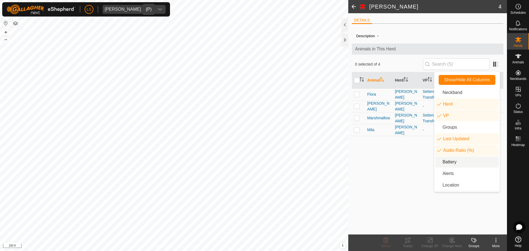
click at [458, 162] on li "Battery" at bounding box center [467, 162] width 63 height 11
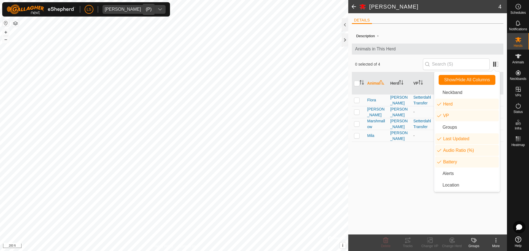
click at [393, 168] on div "Description - Animals in This Herd 0 selected of 4 Animal Herd VP Last Updated …" at bounding box center [428, 131] width 152 height 206
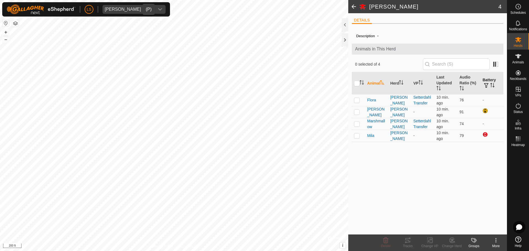
click at [493, 83] on icon "Activate to sort" at bounding box center [492, 85] width 4 height 4
click at [159, 10] on icon "dropdown trigger" at bounding box center [161, 9] width 4 height 2
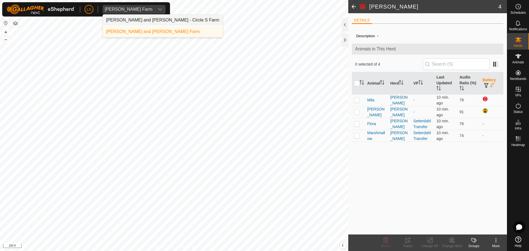
click at [136, 21] on li "[PERSON_NAME] and [PERSON_NAME] - Circle S Farm" at bounding box center [163, 20] width 120 height 11
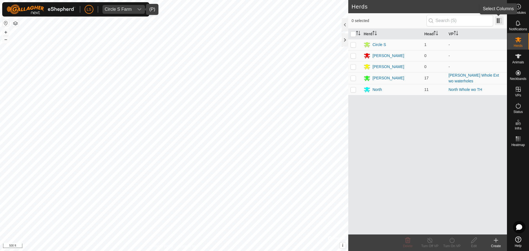
click at [499, 22] on span at bounding box center [499, 20] width 9 height 9
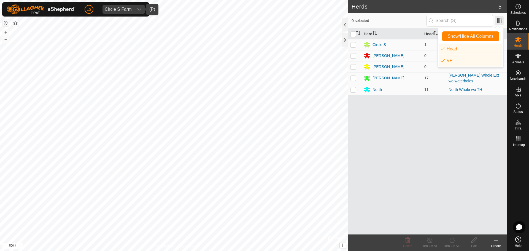
click at [499, 22] on span at bounding box center [499, 20] width 9 height 9
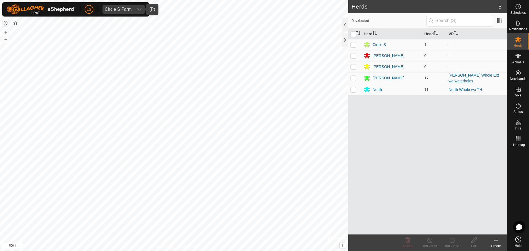
click at [370, 78] on icon at bounding box center [367, 78] width 7 height 7
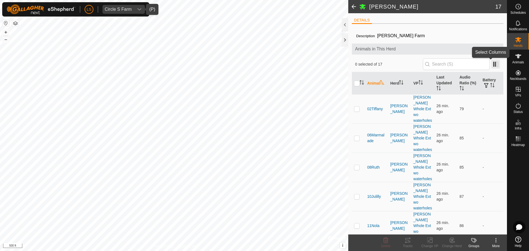
click at [492, 63] on span at bounding box center [496, 64] width 9 height 9
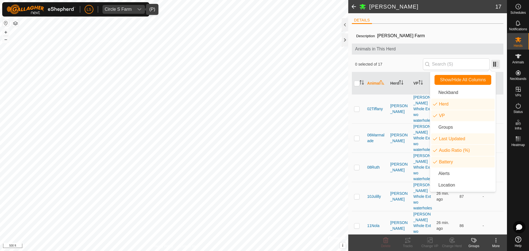
click at [492, 63] on span at bounding box center [496, 64] width 9 height 9
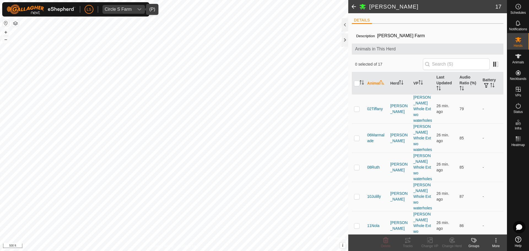
scroll to position [0, 0]
click at [352, 5] on span at bounding box center [353, 6] width 11 height 13
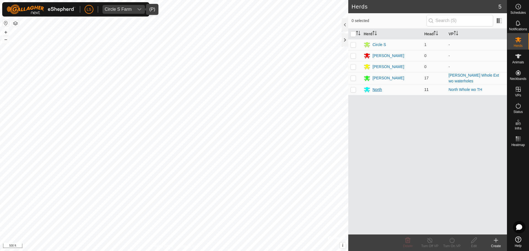
click at [378, 90] on div "North" at bounding box center [377, 90] width 9 height 6
